Goal: Task Accomplishment & Management: Use online tool/utility

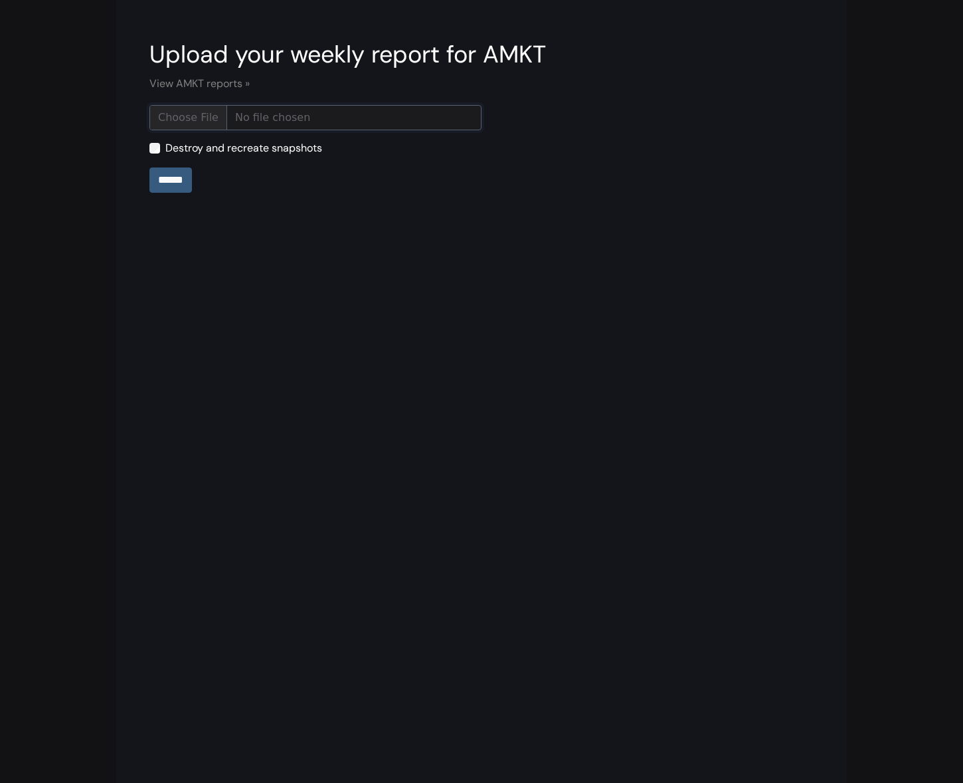
click at [189, 120] on input "file" at bounding box center [315, 117] width 332 height 25
type input "**********"
click at [171, 175] on input "******" at bounding box center [170, 179] width 43 height 25
